Goal: Information Seeking & Learning: Learn about a topic

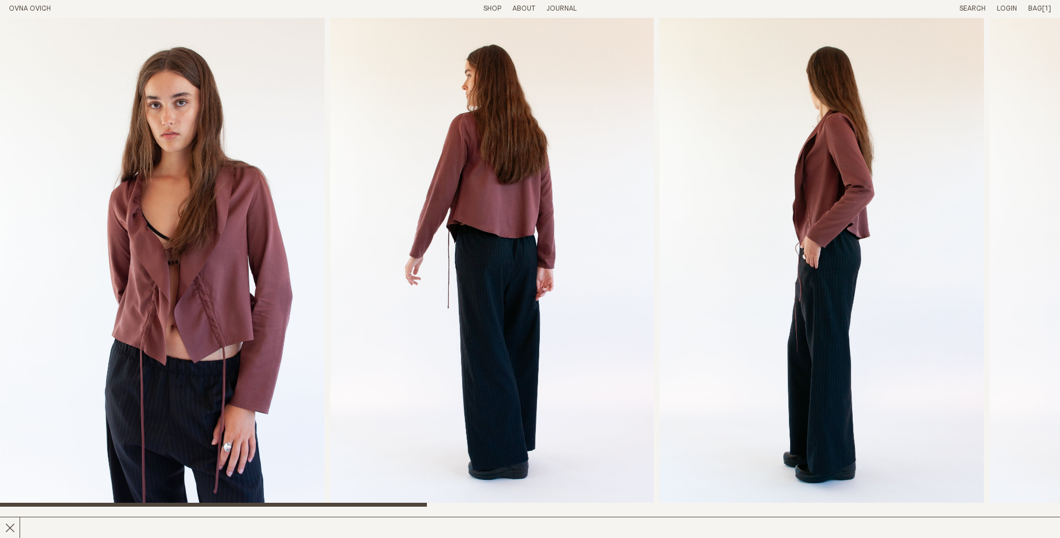
scroll to position [335, 0]
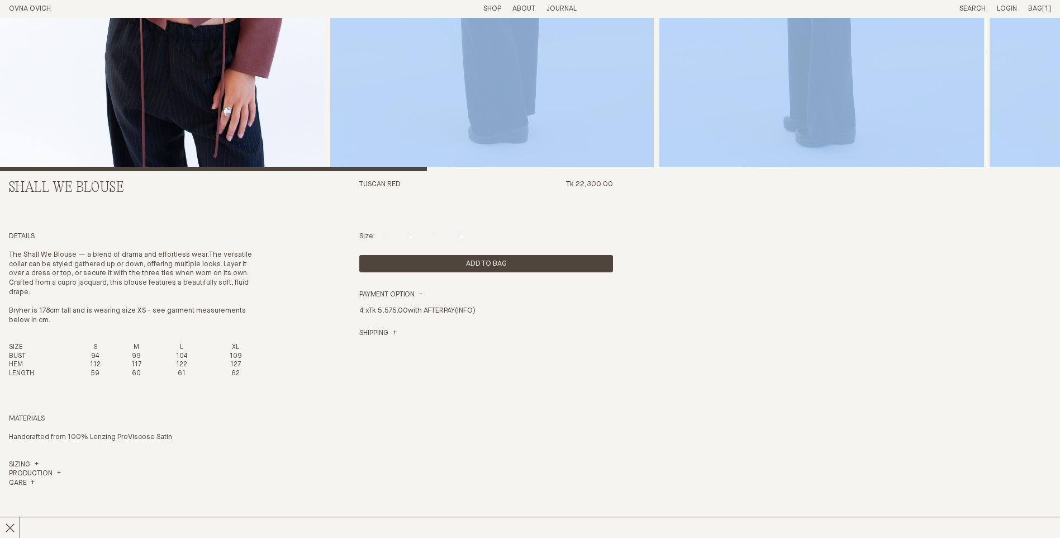
click at [728, 167] on div "Shall We Blouse Tuscan Red Tk 22,300.00 Details The Shall We Blouse — a blend o…" at bounding box center [530, 262] width 1042 height 1158
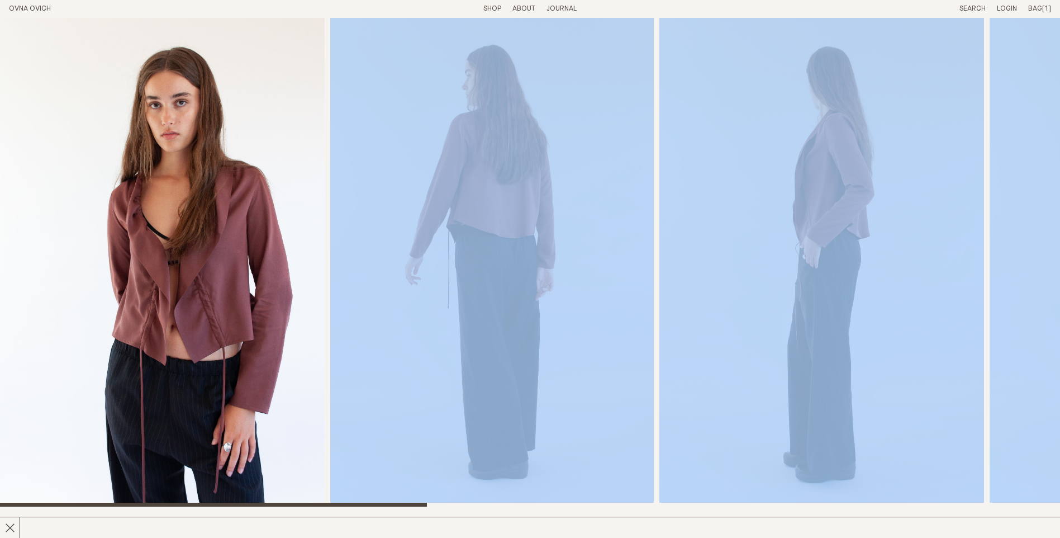
click at [234, 298] on img "1 / 8" at bounding box center [162, 262] width 325 height 488
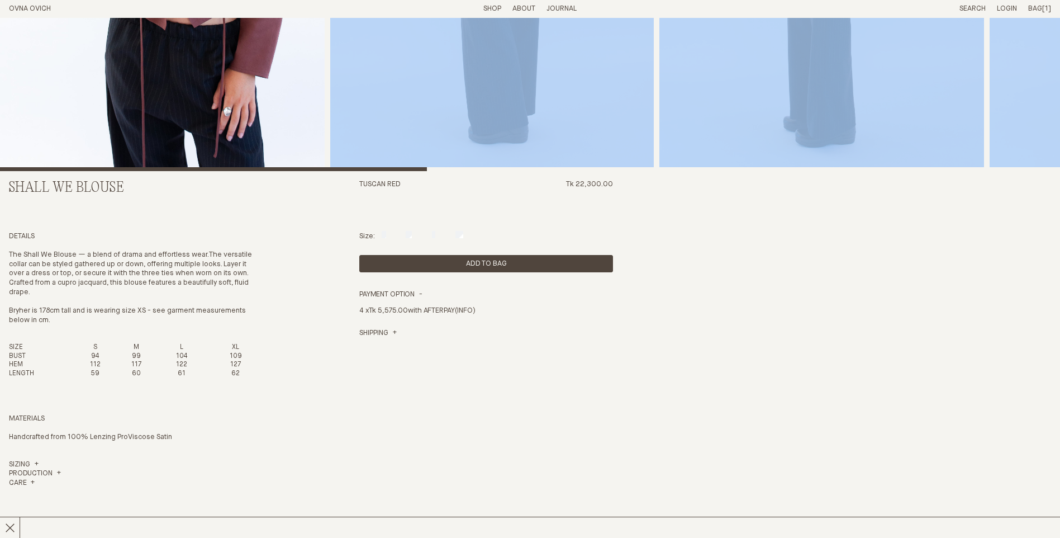
drag, startPoint x: 795, startPoint y: 274, endPoint x: 715, endPoint y: 246, distance: 84.7
click at [795, 274] on div "Shall We Blouse Tuscan Red Tk 22,300.00 Details The Shall We Blouse — a blend o…" at bounding box center [530, 262] width 1042 height 1158
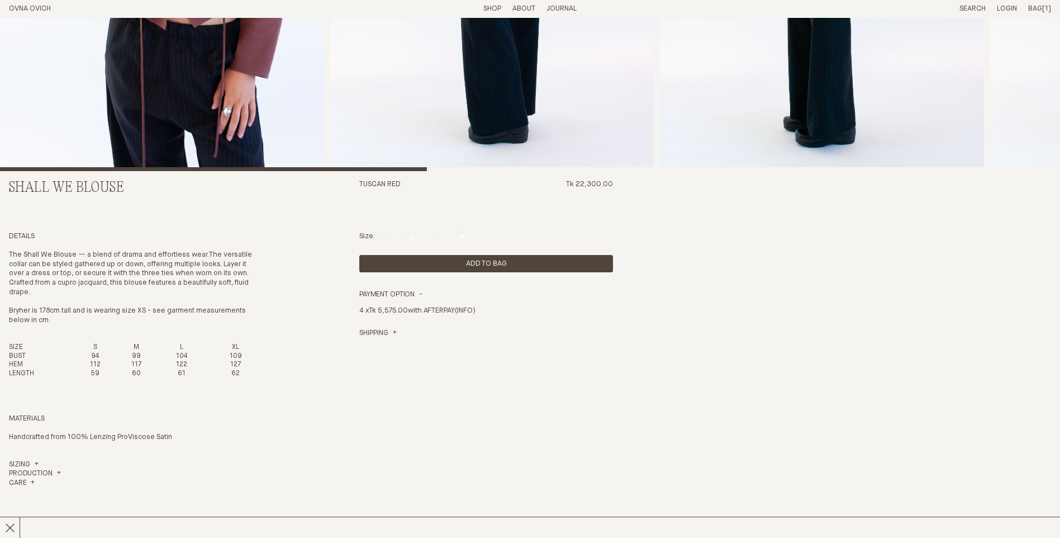
click at [533, 203] on div "Tuscan Red Tk 22,300.00" at bounding box center [486, 201] width 254 height 43
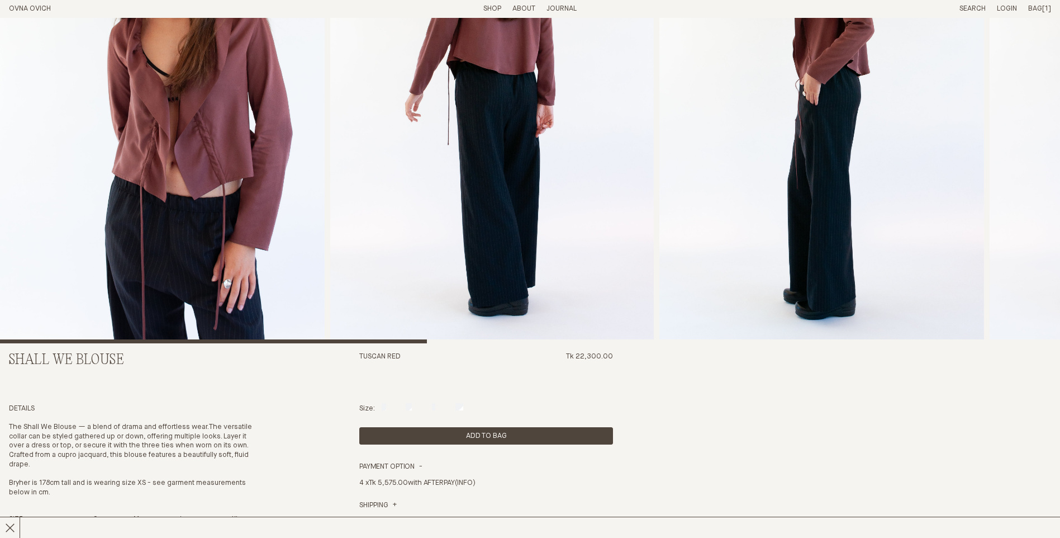
scroll to position [0, 0]
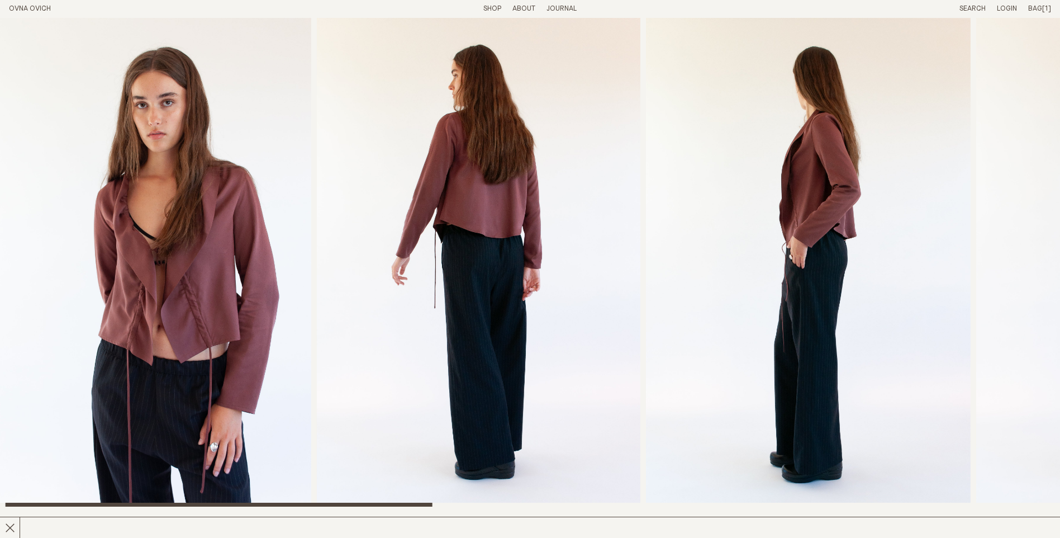
click at [365, 197] on img "2 / 8" at bounding box center [479, 262] width 324 height 488
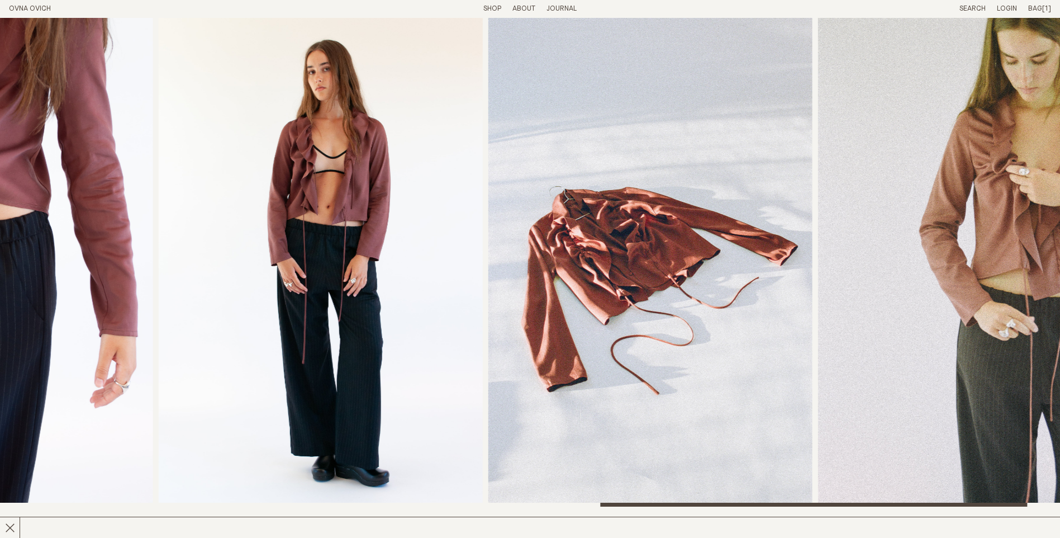
click at [483, 186] on img "6 / 8" at bounding box center [321, 262] width 324 height 488
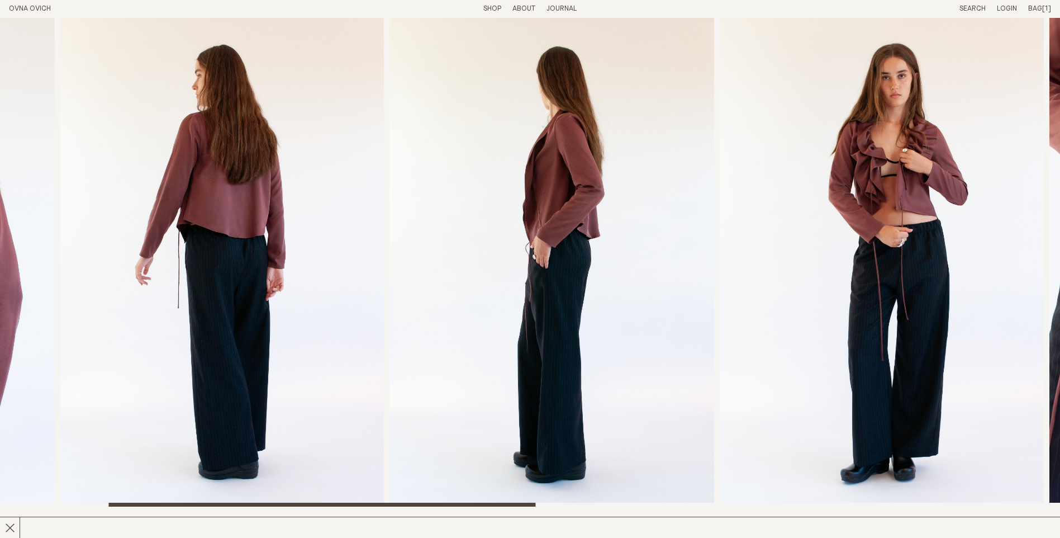
click at [288, 187] on img "2 / 8" at bounding box center [222, 262] width 324 height 488
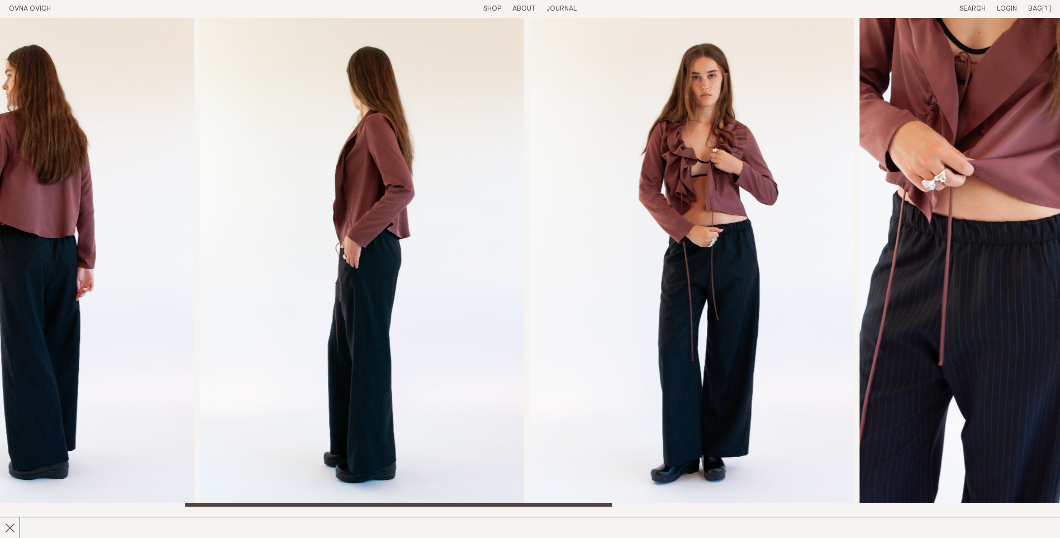
click at [569, 178] on img "4 / 8" at bounding box center [692, 262] width 324 height 488
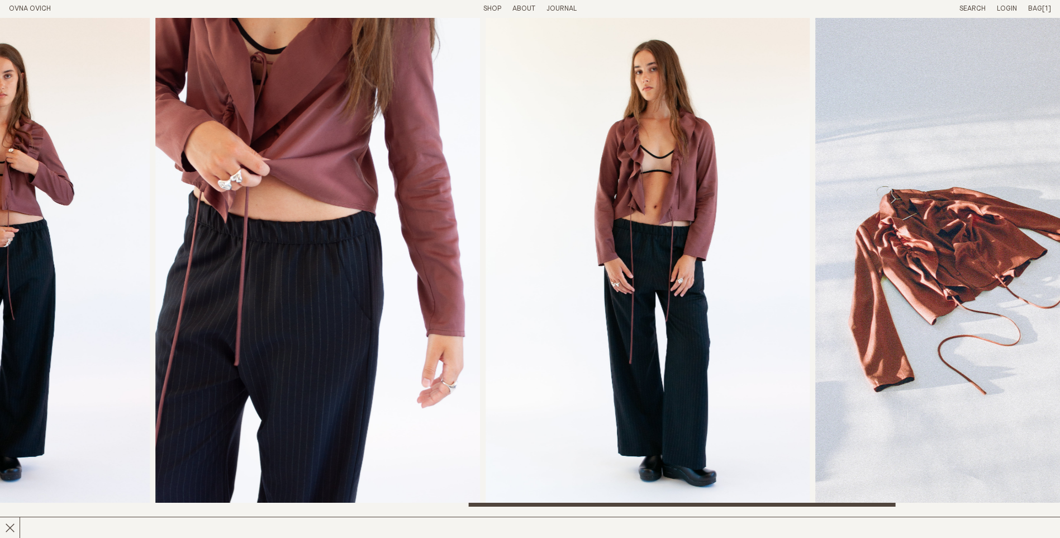
click at [29, 6] on link "OVNA OVICH" at bounding box center [30, 8] width 42 height 7
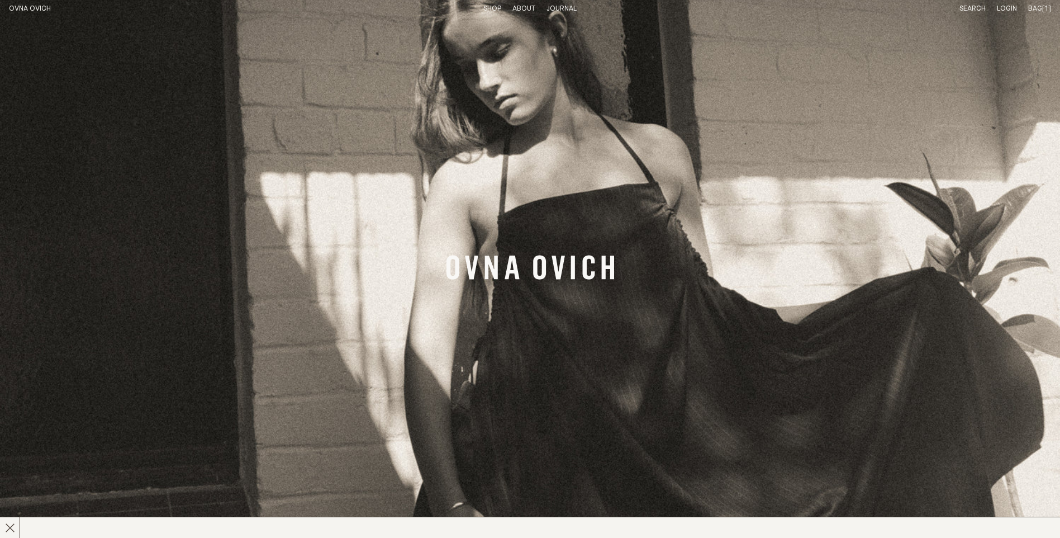
click at [495, 7] on link "Shop" at bounding box center [492, 8] width 18 height 7
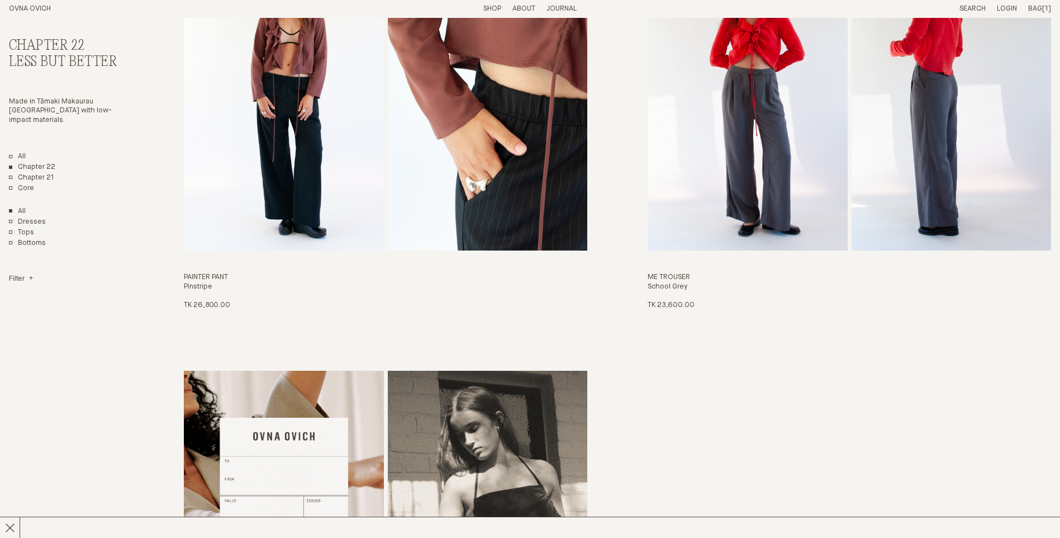
scroll to position [2682, 0]
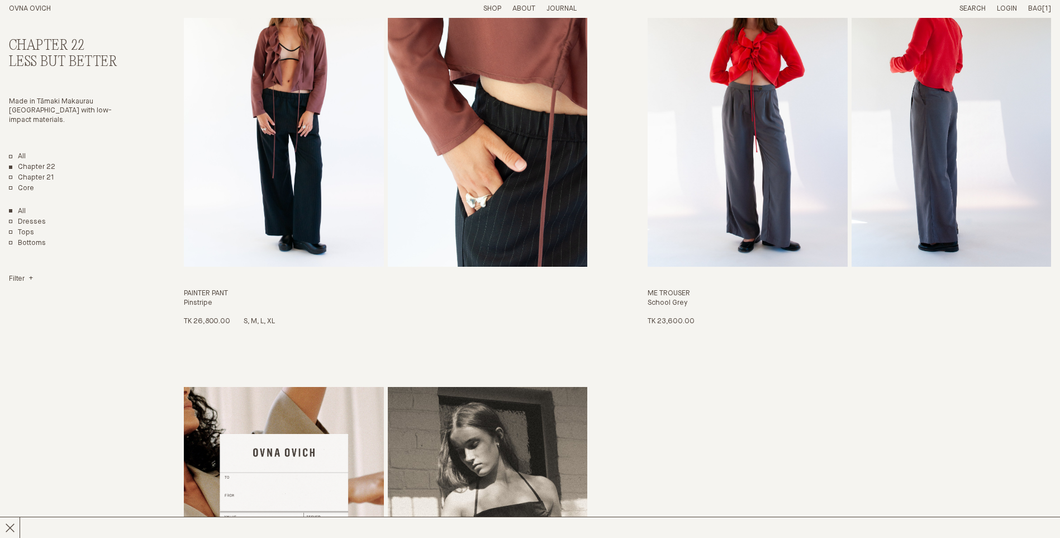
click at [364, 186] on img "Painter Pant" at bounding box center [283, 115] width 199 height 302
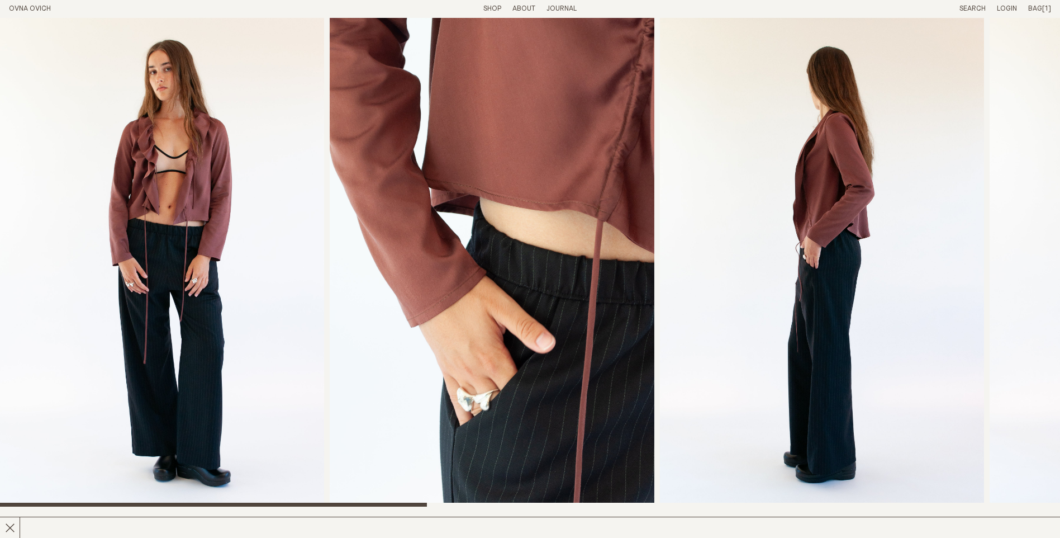
click at [486, 7] on link "Shop" at bounding box center [492, 8] width 18 height 7
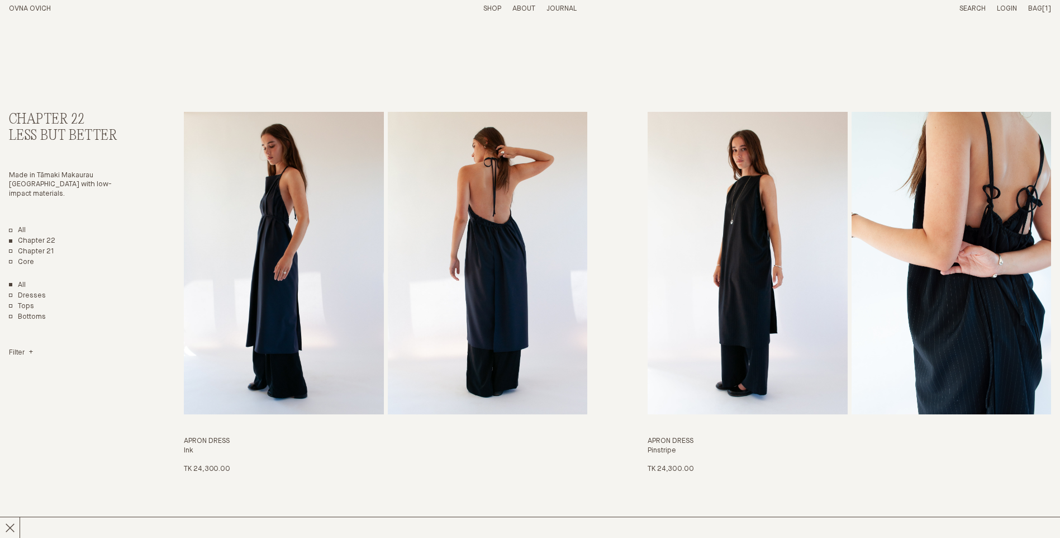
click at [23, 9] on link "OVNA OVICH" at bounding box center [30, 8] width 42 height 7
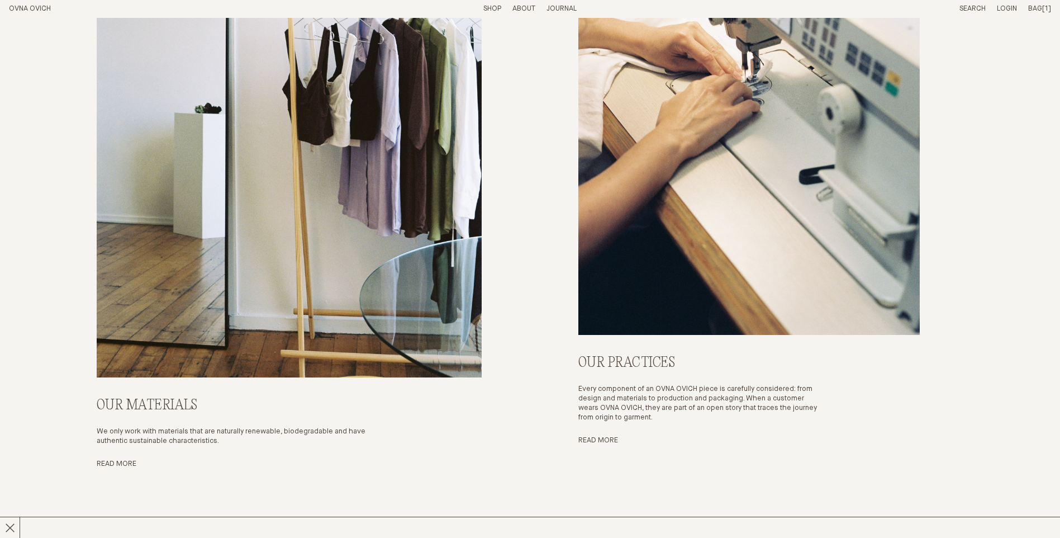
scroll to position [4975, 0]
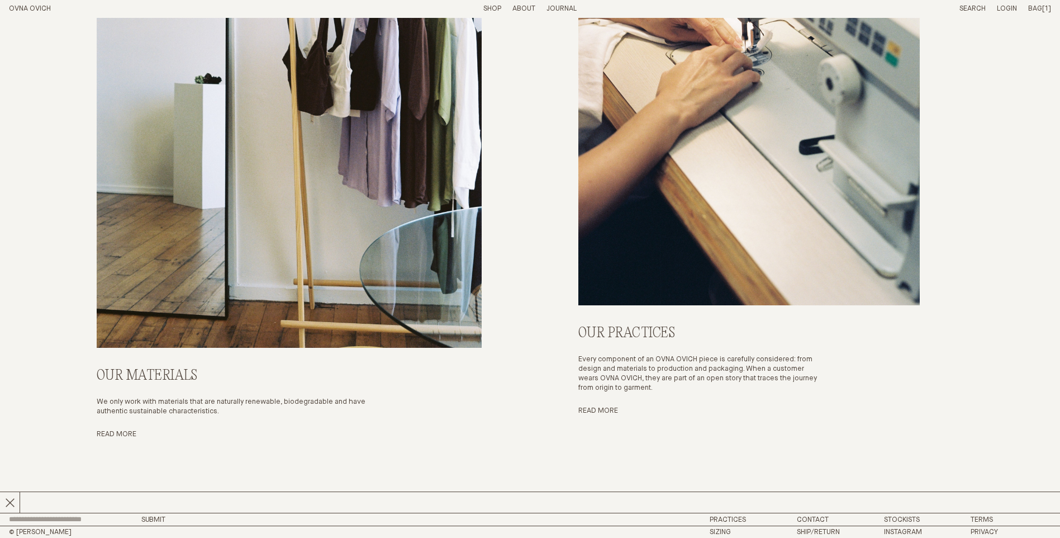
click at [503, 248] on div "Our Materials We only work with materials that are naturally renewable, biodegr…" at bounding box center [530, 104] width 1042 height 818
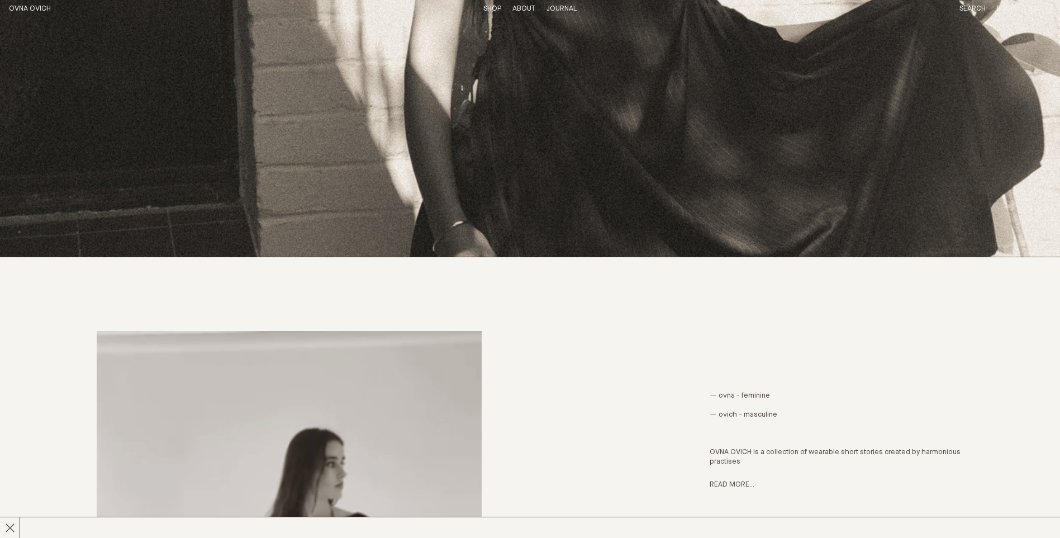
scroll to position [0, 0]
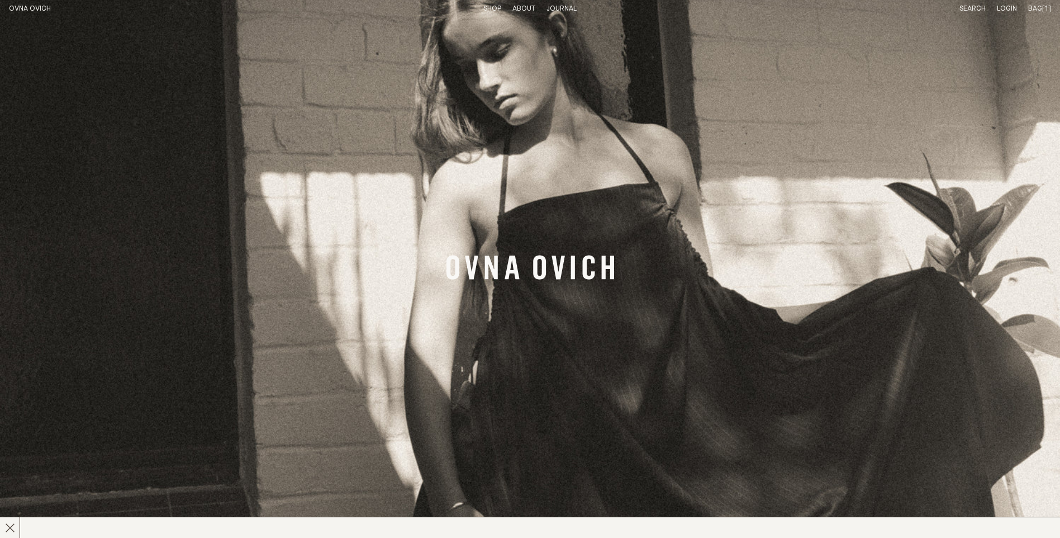
drag, startPoint x: 529, startPoint y: 9, endPoint x: 524, endPoint y: 5, distance: 6.8
click at [524, 5] on p "About" at bounding box center [523, 8] width 23 height 9
click at [524, 5] on link "Materials" at bounding box center [523, 8] width 36 height 7
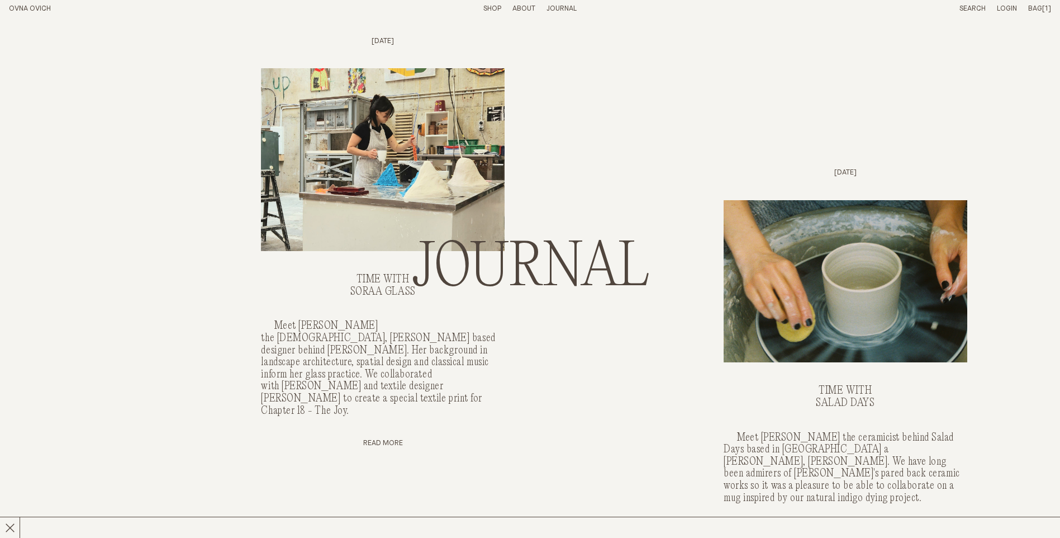
scroll to position [335, 0]
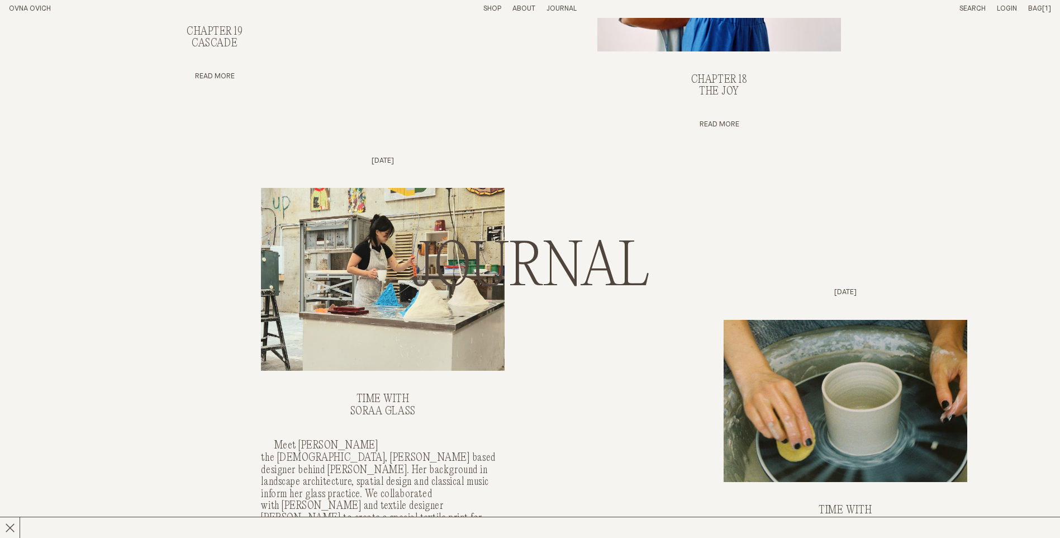
click at [560, 252] on h2 "Journal" at bounding box center [530, 268] width 238 height 67
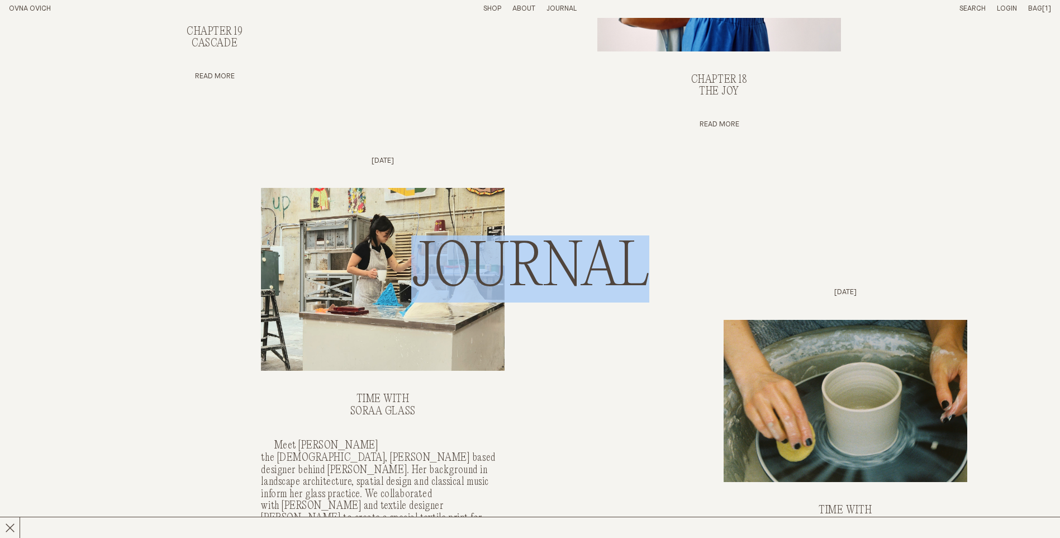
click at [560, 252] on h2 "Journal" at bounding box center [530, 268] width 238 height 67
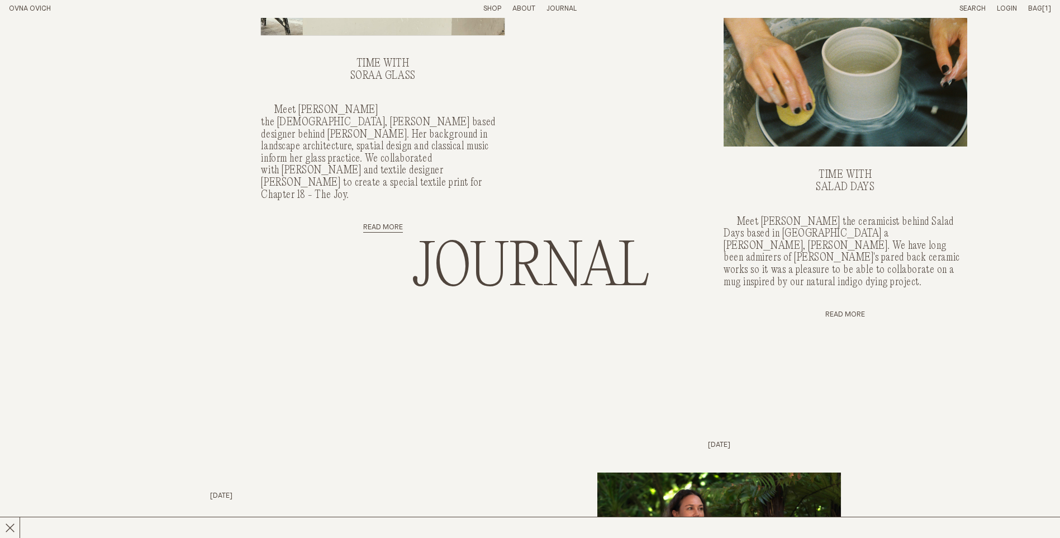
click at [367, 223] on link "Read More" at bounding box center [383, 227] width 40 height 9
